Goal: Use online tool/utility: Utilize a website feature to perform a specific function

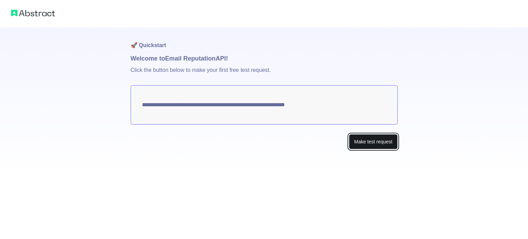
click at [382, 138] on button "Make test request" at bounding box center [373, 141] width 48 height 15
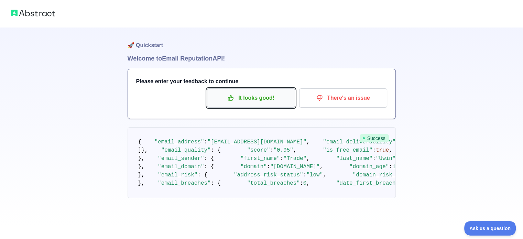
click at [266, 97] on p "It looks good!" at bounding box center [251, 98] width 78 height 12
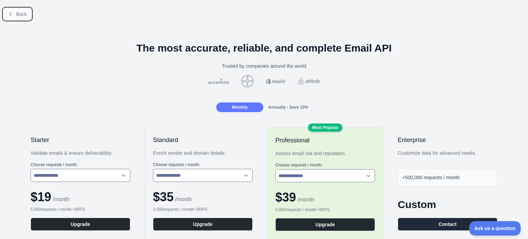
click at [20, 9] on button "Back" at bounding box center [17, 14] width 28 height 12
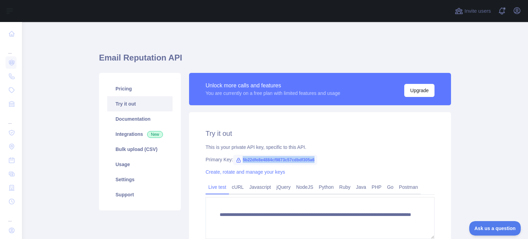
drag, startPoint x: 236, startPoint y: 158, endPoint x: 312, endPoint y: 161, distance: 75.3
click at [312, 161] on span "5b22dfe8e4884cf9873c57cdbdf305a6" at bounding box center [275, 160] width 84 height 10
copy span "5b22dfe8e4884cf9873c57cdbdf305a6"
